Goal: Information Seeking & Learning: Learn about a topic

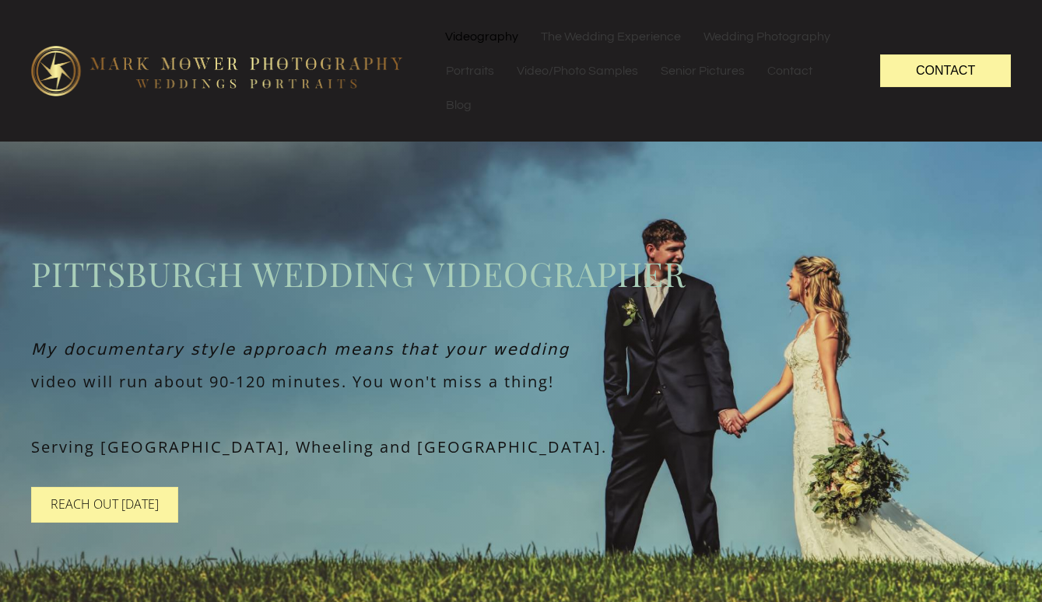
click at [466, 34] on link "Videography" at bounding box center [481, 36] width 95 height 34
click at [583, 33] on link "The Wedding Experience" at bounding box center [611, 36] width 162 height 34
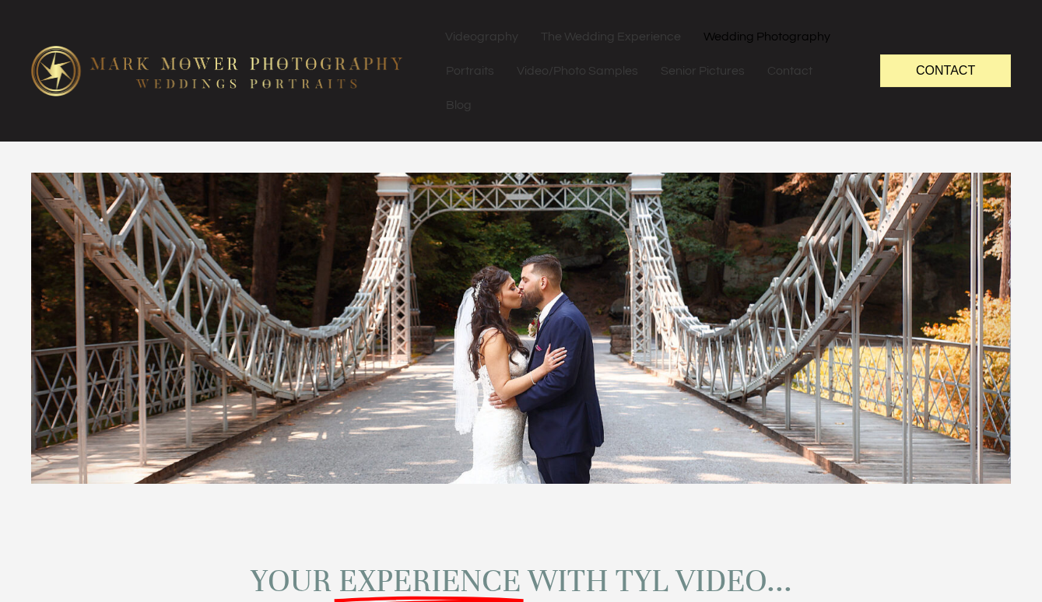
click at [753, 33] on link "Wedding Photography" at bounding box center [767, 36] width 149 height 34
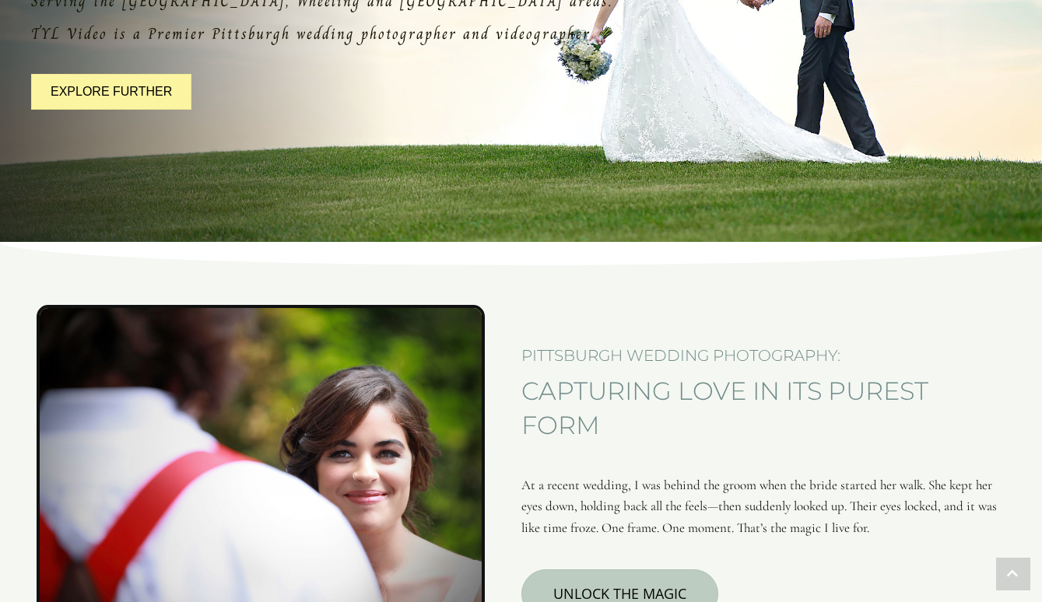
scroll to position [2, 0]
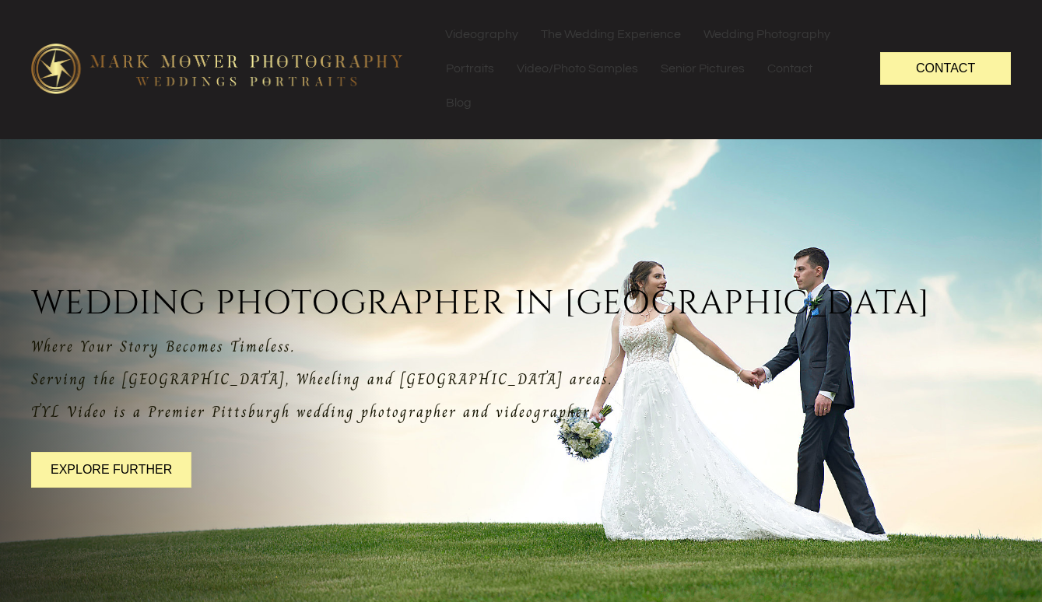
click at [281, 68] on img at bounding box center [217, 69] width 372 height 50
